Goal: Check status: Check status

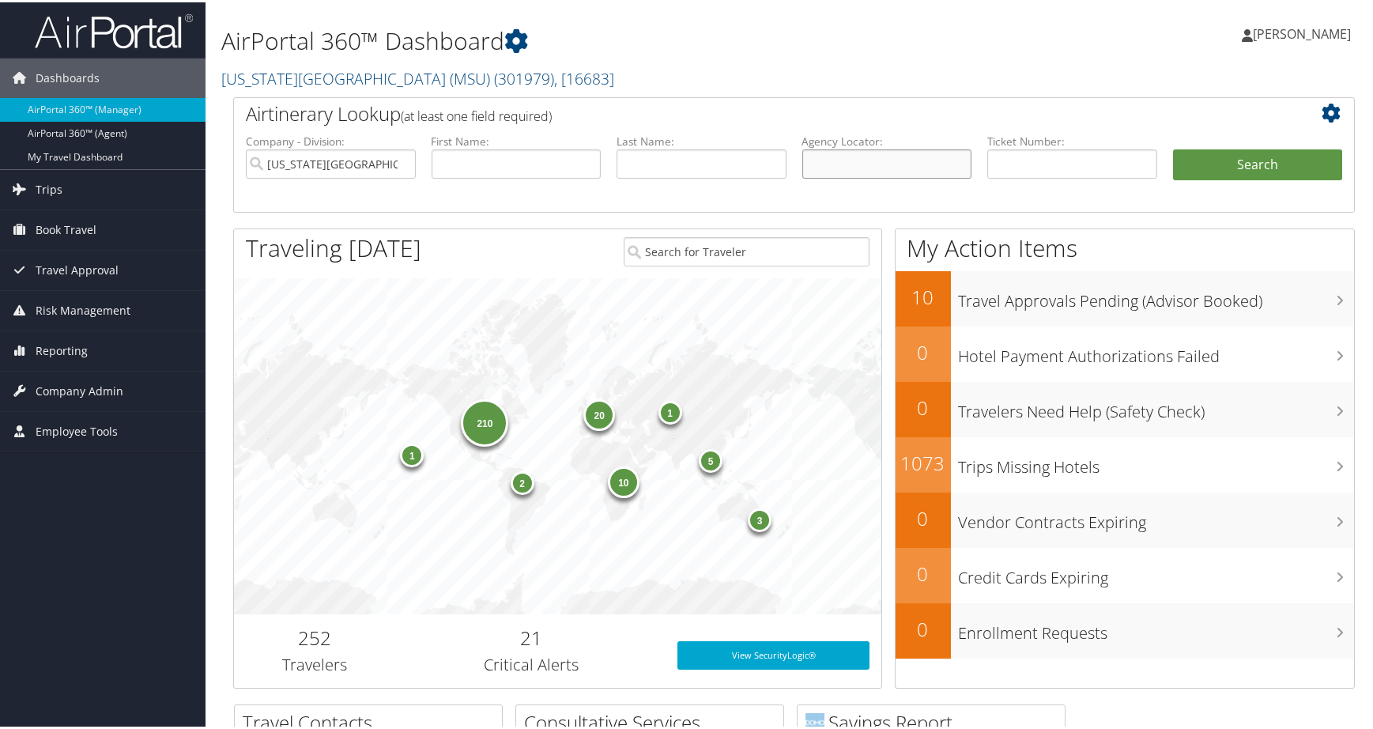
click at [881, 176] on input "text" at bounding box center [887, 161] width 170 height 29
click at [641, 176] on input "text" at bounding box center [702, 161] width 170 height 29
paste input "orimma"
type input "orimma"
click at [389, 176] on input "Michigan State University (MSU)" at bounding box center [331, 161] width 170 height 29
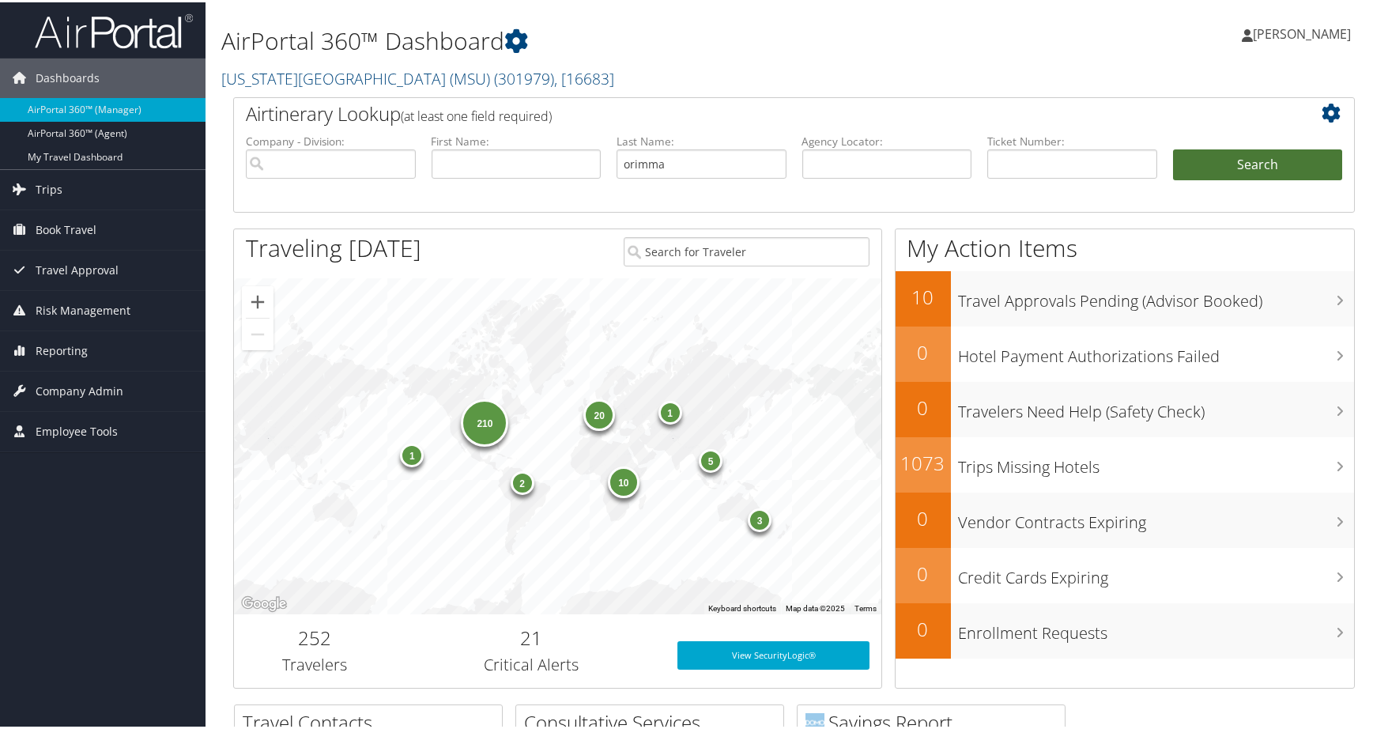
click at [1223, 179] on button "Search" at bounding box center [1258, 163] width 170 height 32
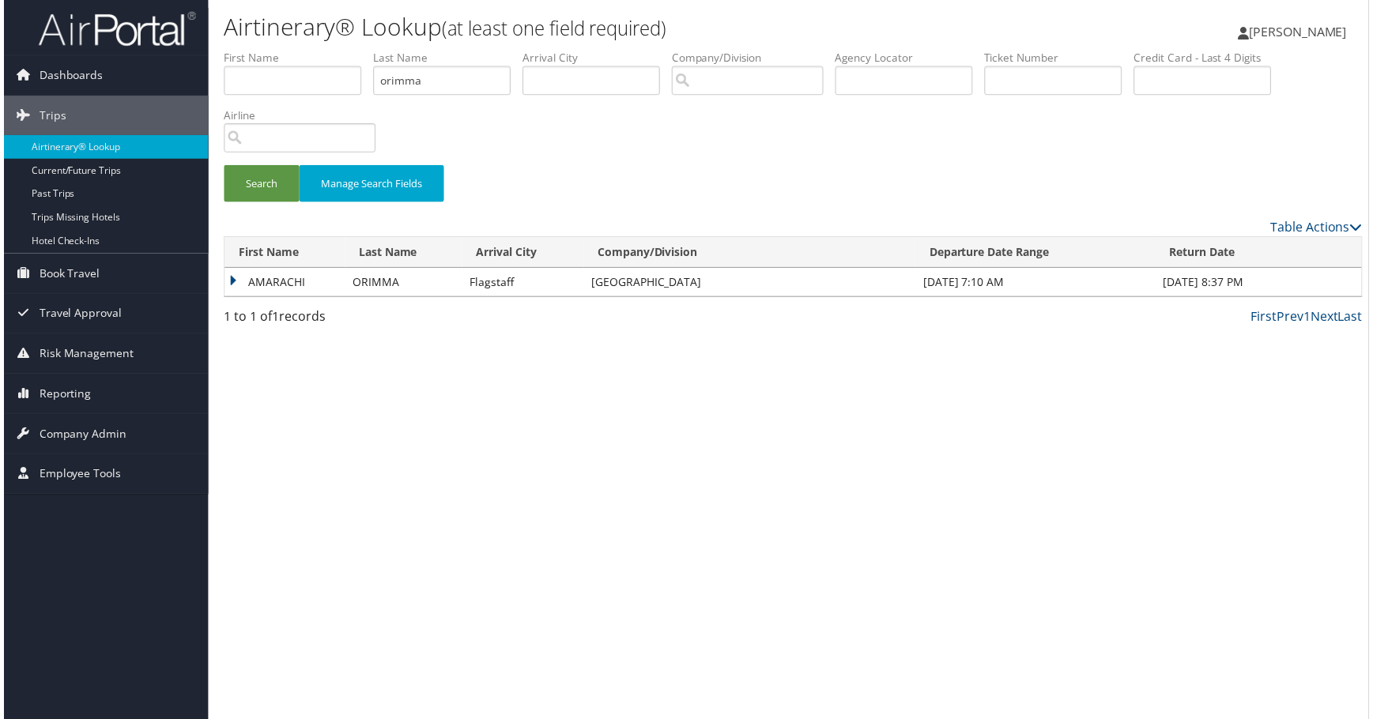
click at [309, 298] on td "AMARACHI" at bounding box center [282, 284] width 121 height 28
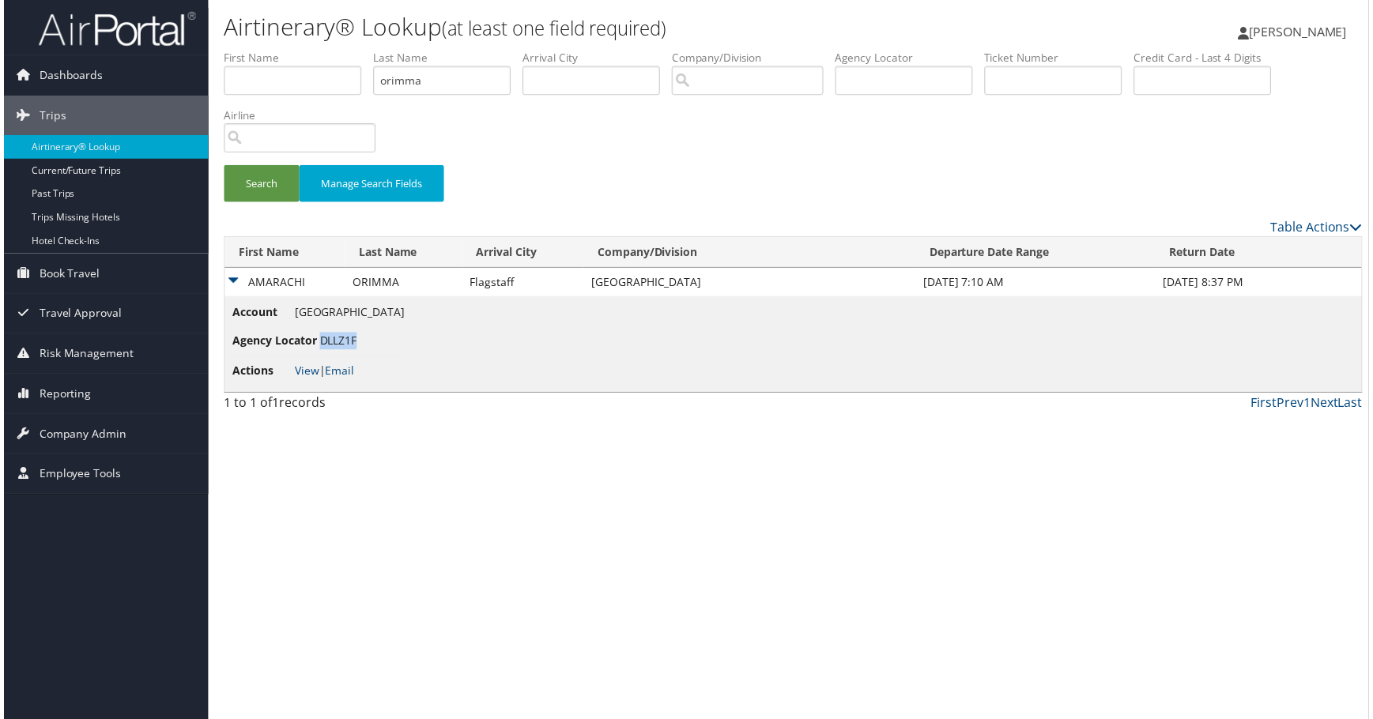
drag, startPoint x: 434, startPoint y: 504, endPoint x: 367, endPoint y: 501, distance: 67.3
click at [367, 358] on li "Agency Locator DLLZ1F" at bounding box center [316, 343] width 173 height 29
copy span "DLLZ1F"
click at [1112, 219] on div "Search Manage Search Fields" at bounding box center [793, 134] width 1169 height 169
